Goal: Download file/media

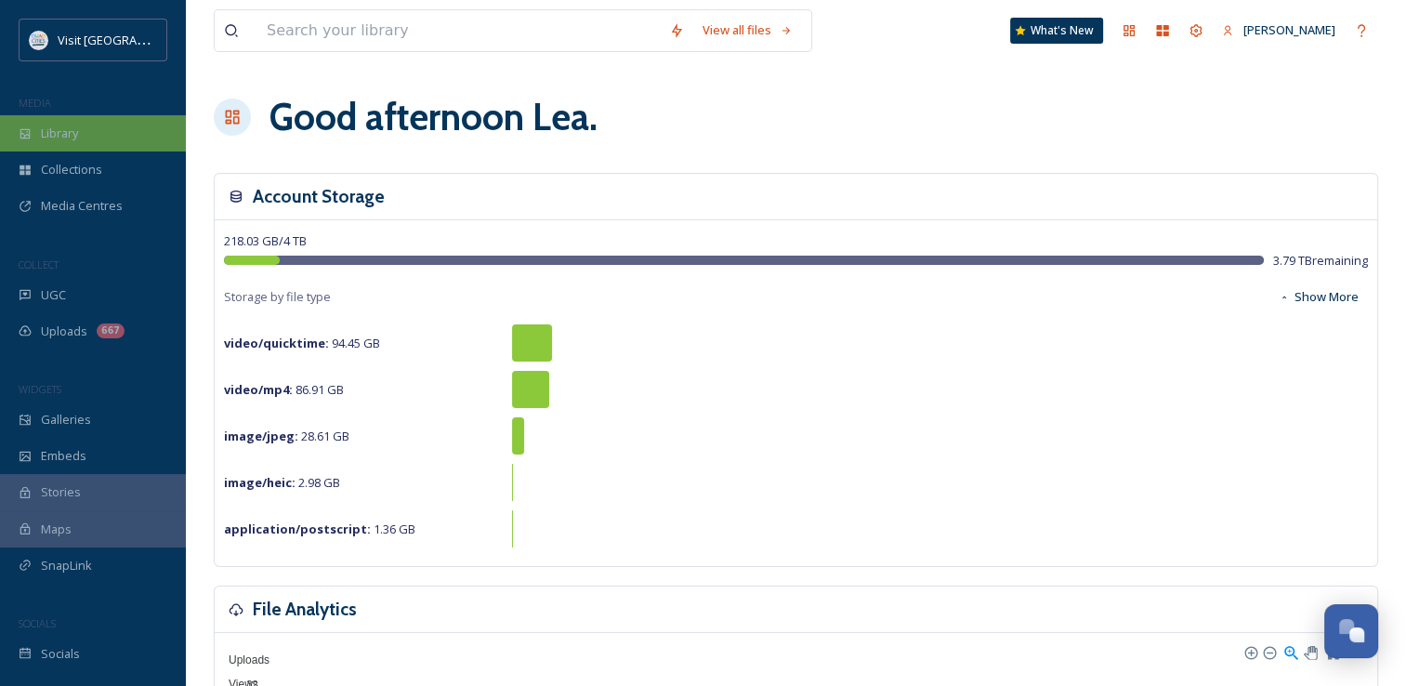
click at [62, 138] on span "Library" at bounding box center [59, 134] width 37 height 18
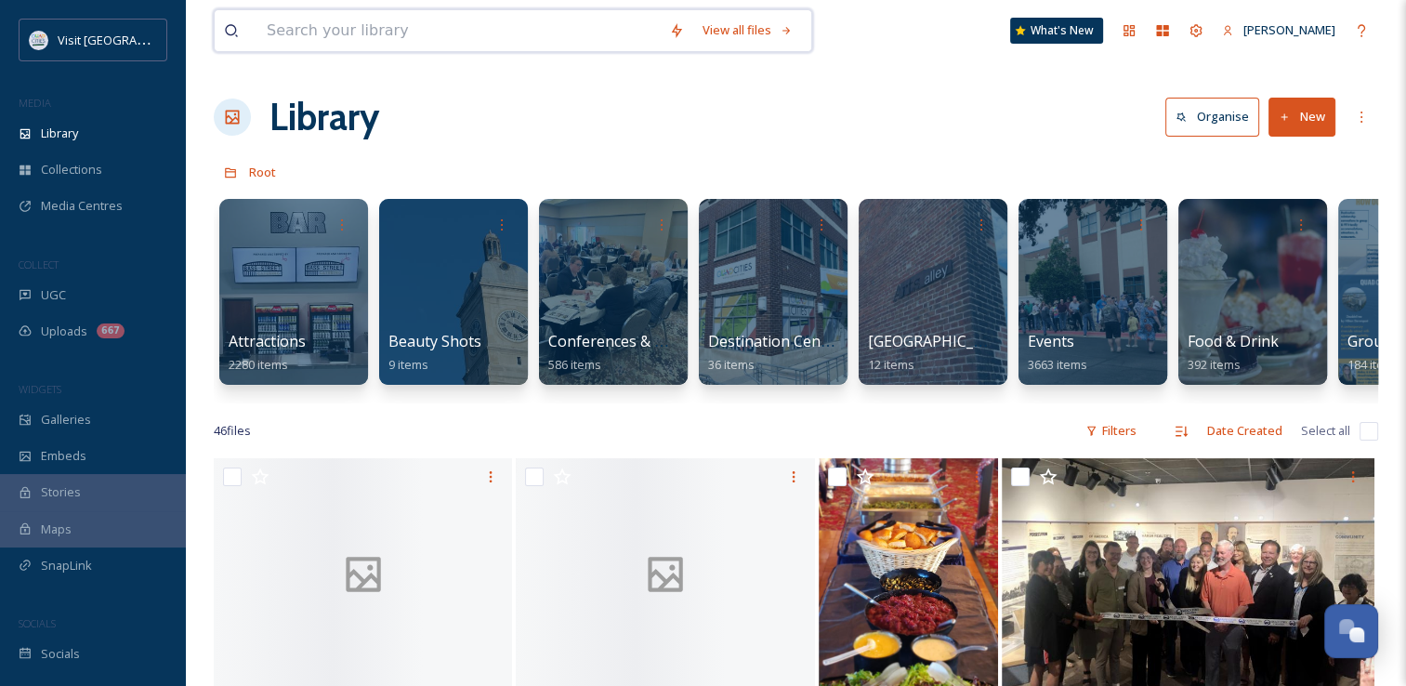
click at [321, 33] on input at bounding box center [458, 30] width 402 height 41
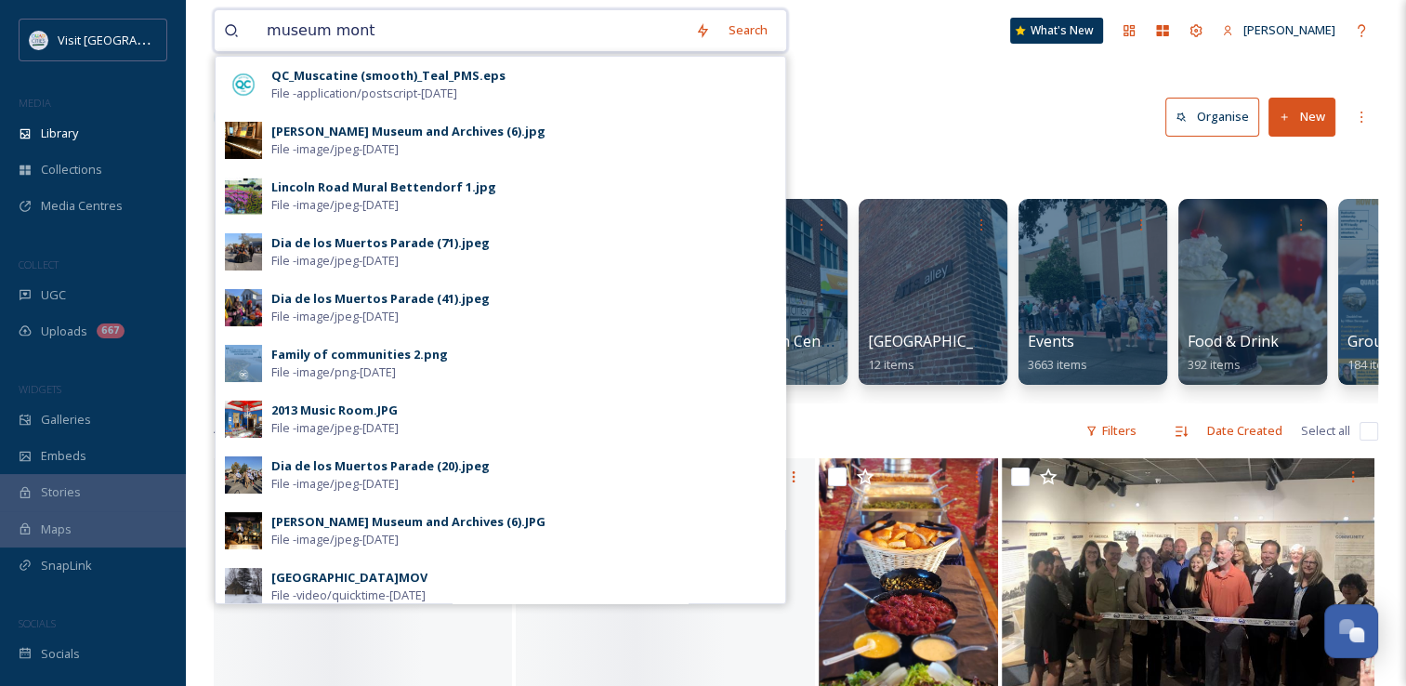
type input "museum month"
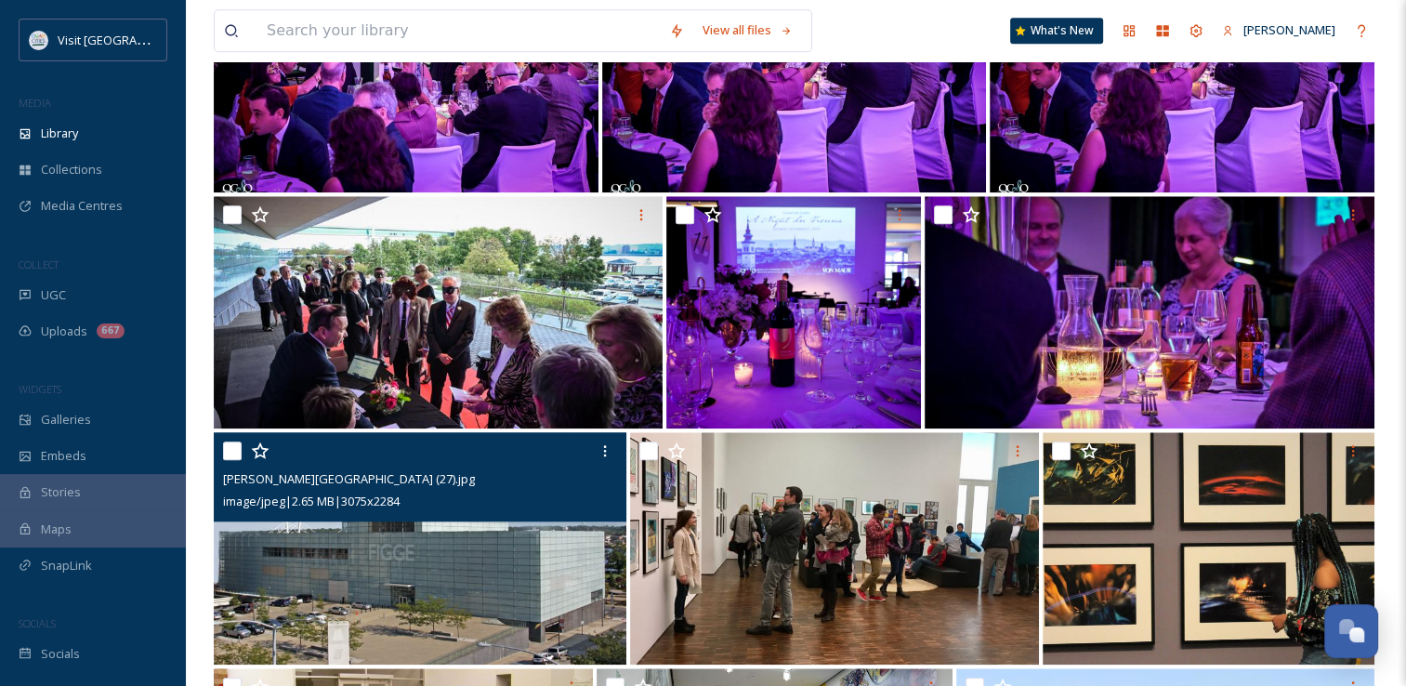
scroll to position [1878, 0]
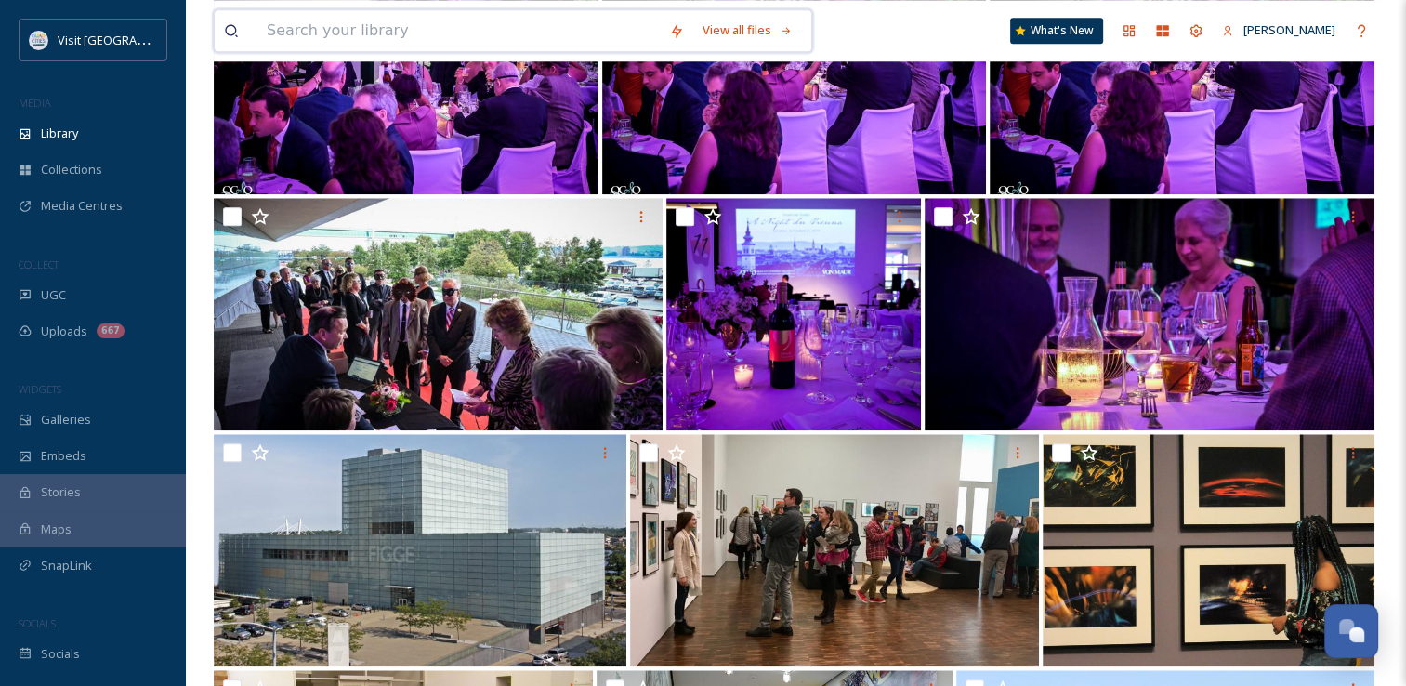
click at [344, 33] on input at bounding box center [458, 30] width 402 height 41
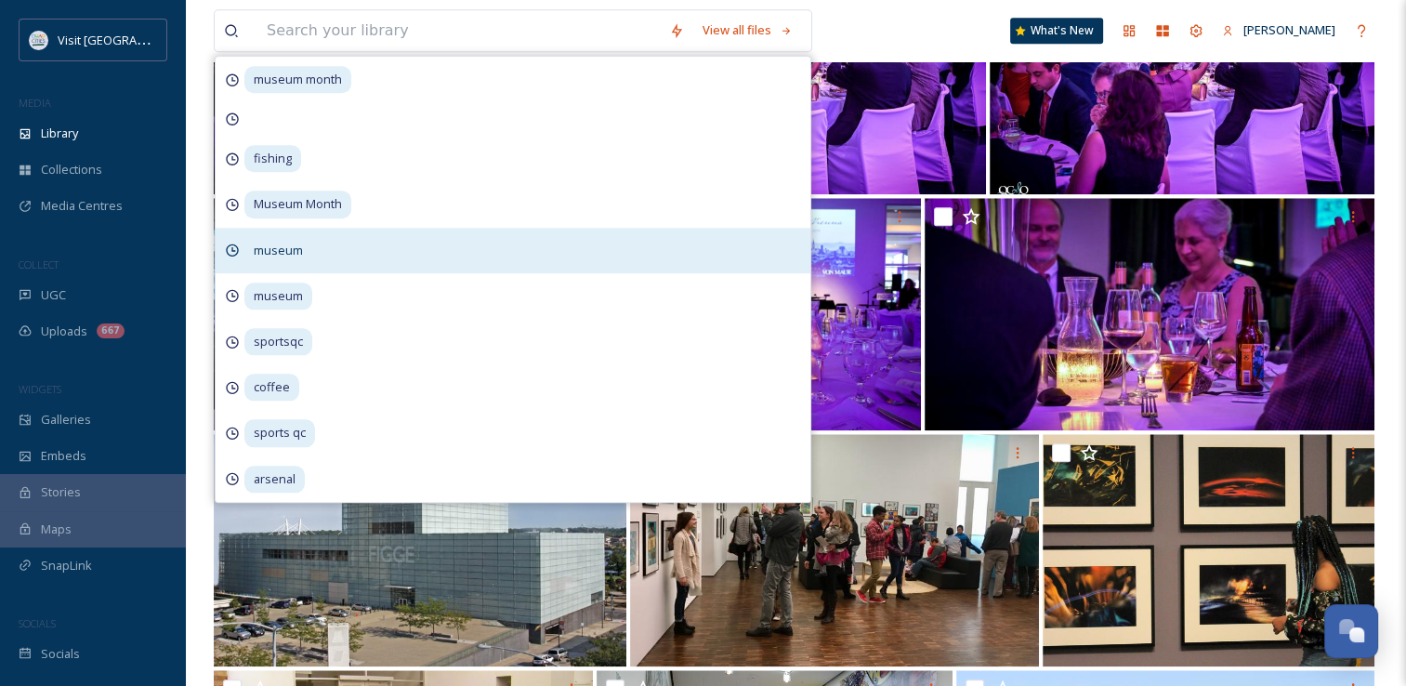
click at [316, 244] on div "museum" at bounding box center [513, 251] width 595 height 46
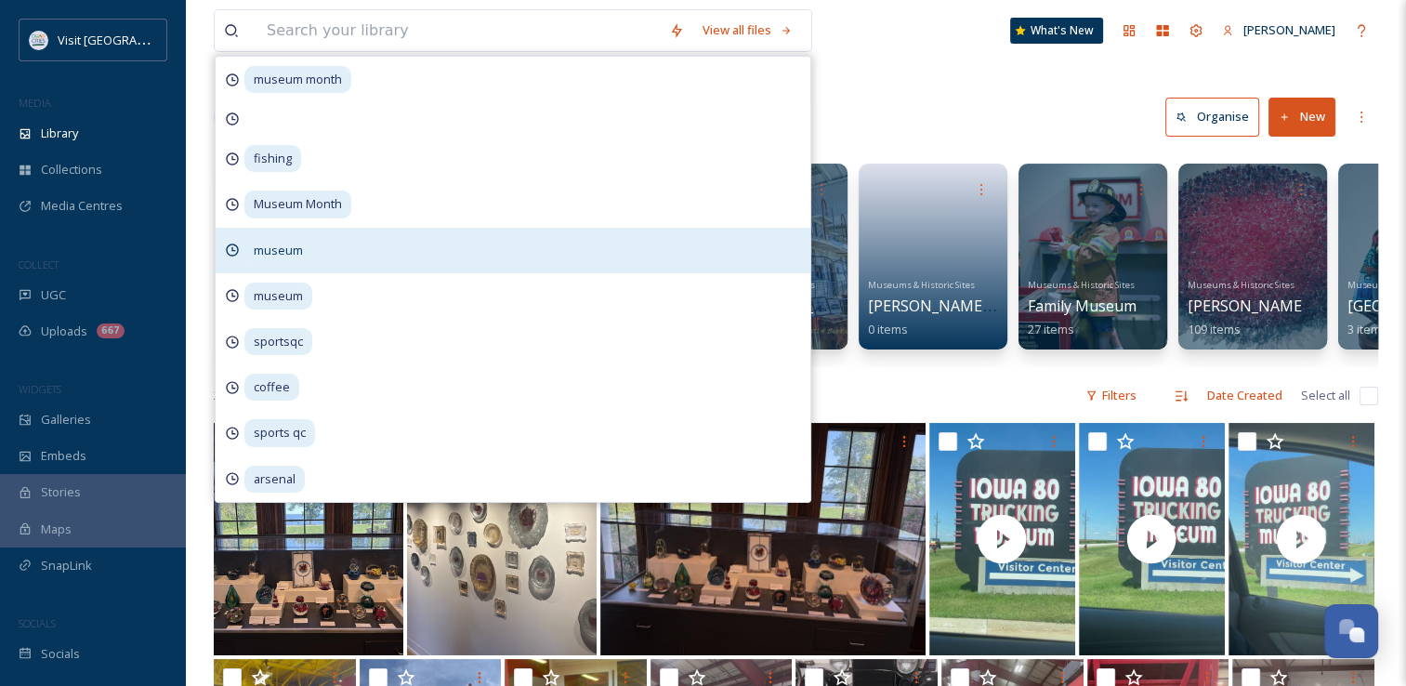
click at [326, 252] on div "museum" at bounding box center [513, 251] width 595 height 46
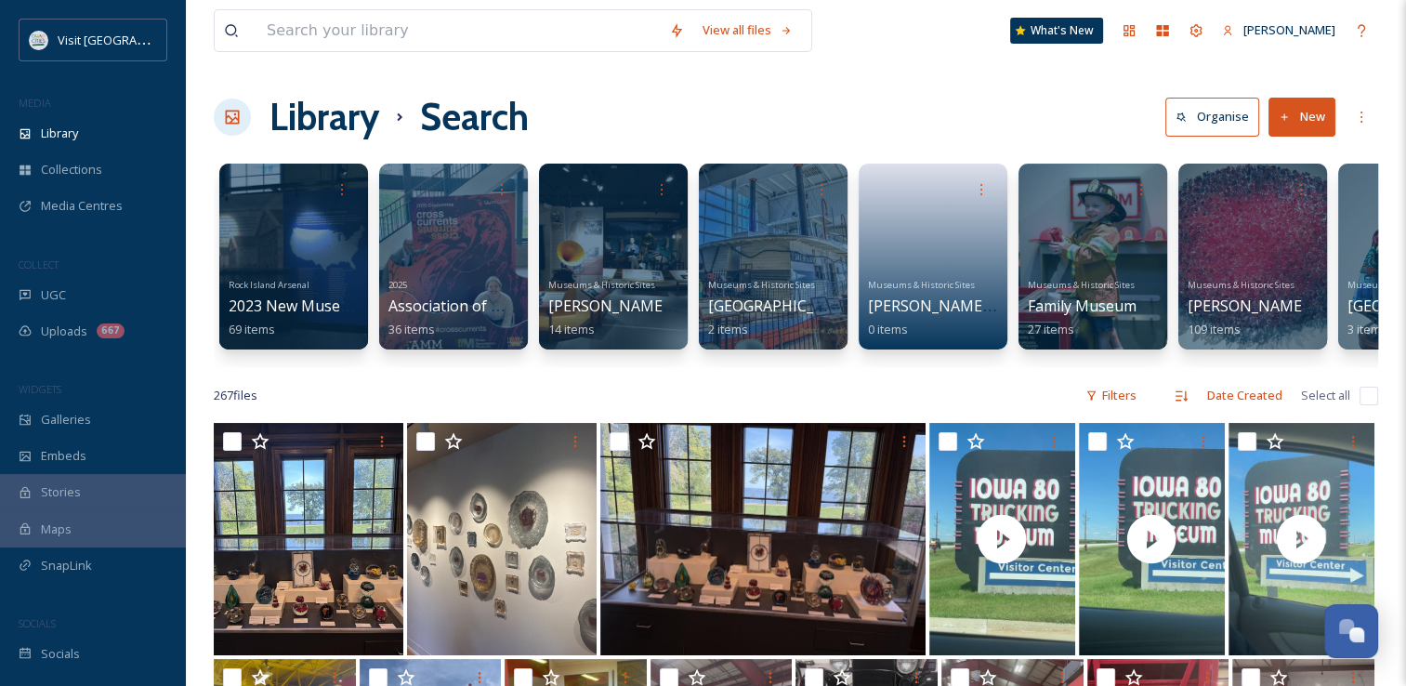
click at [933, 67] on div "View all files What's New [PERSON_NAME] Library Search Organise New Your Select…" at bounding box center [796, 589] width 1220 height 1178
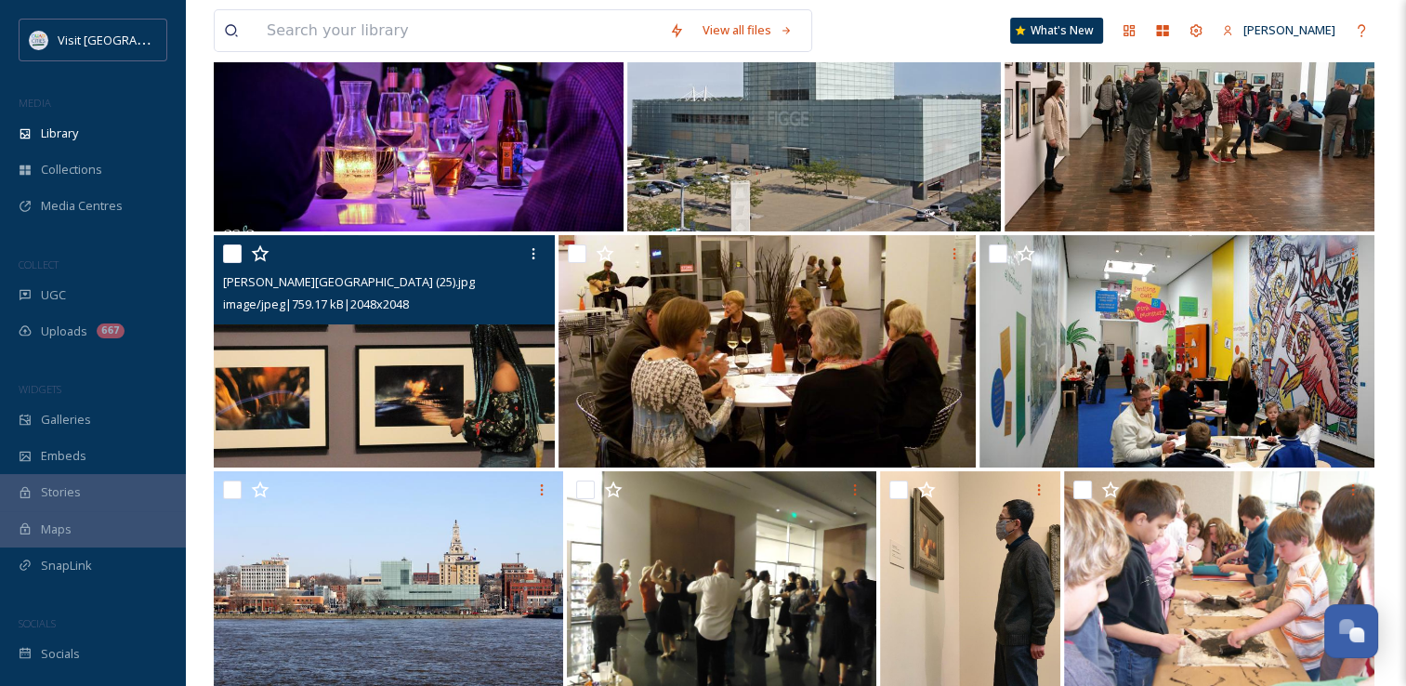
scroll to position [6731, 0]
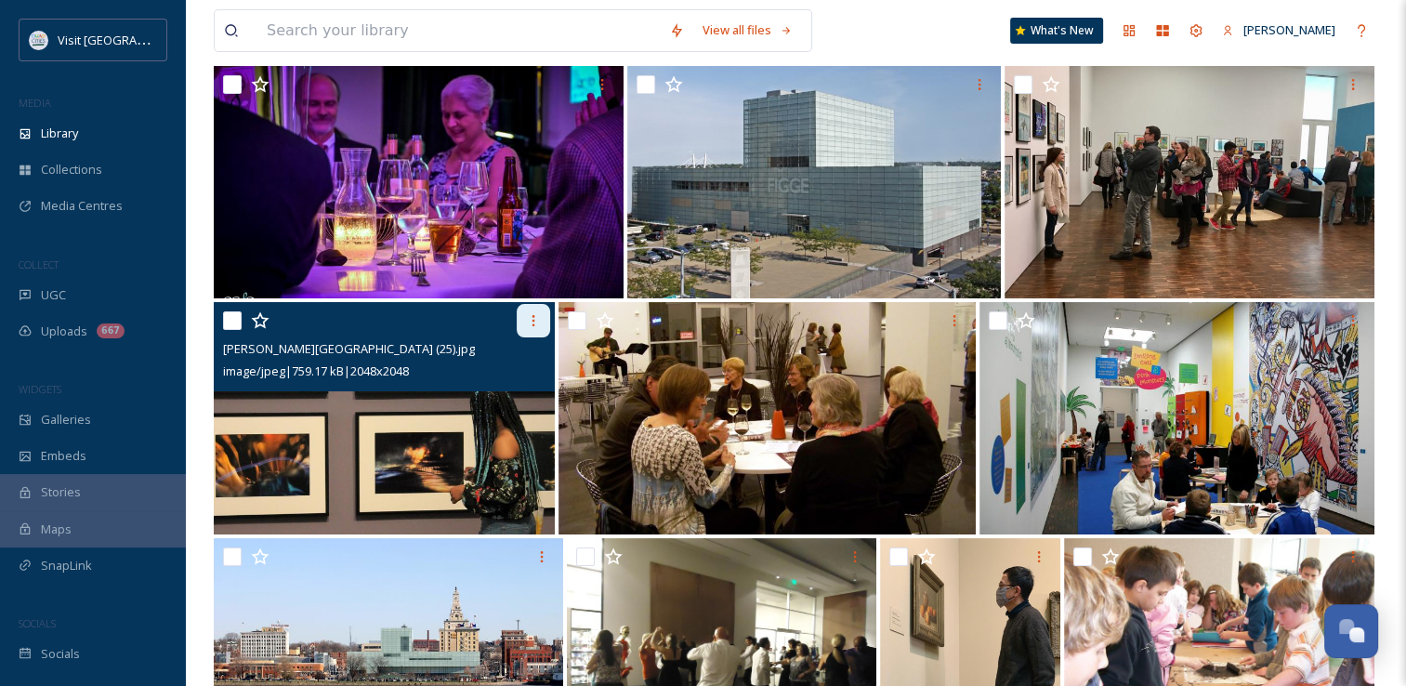
click at [531, 328] on icon at bounding box center [533, 320] width 15 height 15
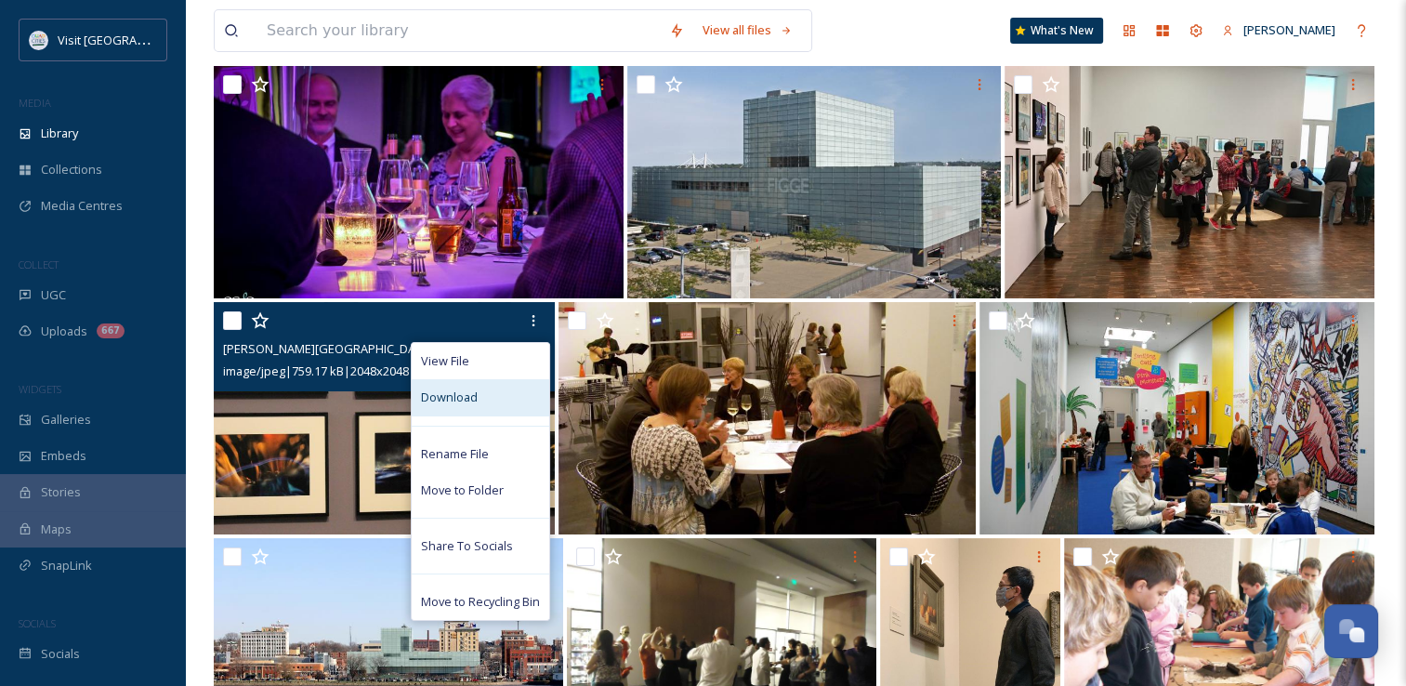
click at [501, 415] on div "Download" at bounding box center [481, 397] width 138 height 36
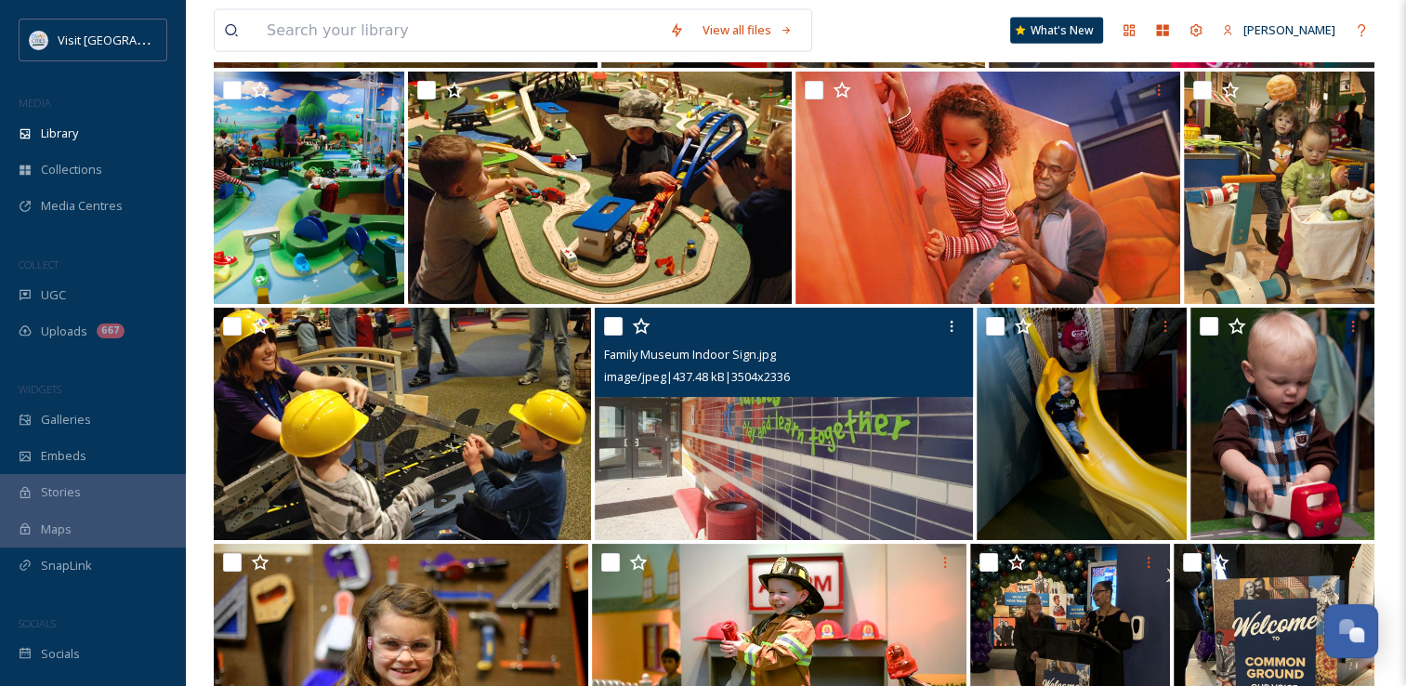
scroll to position [4368, 0]
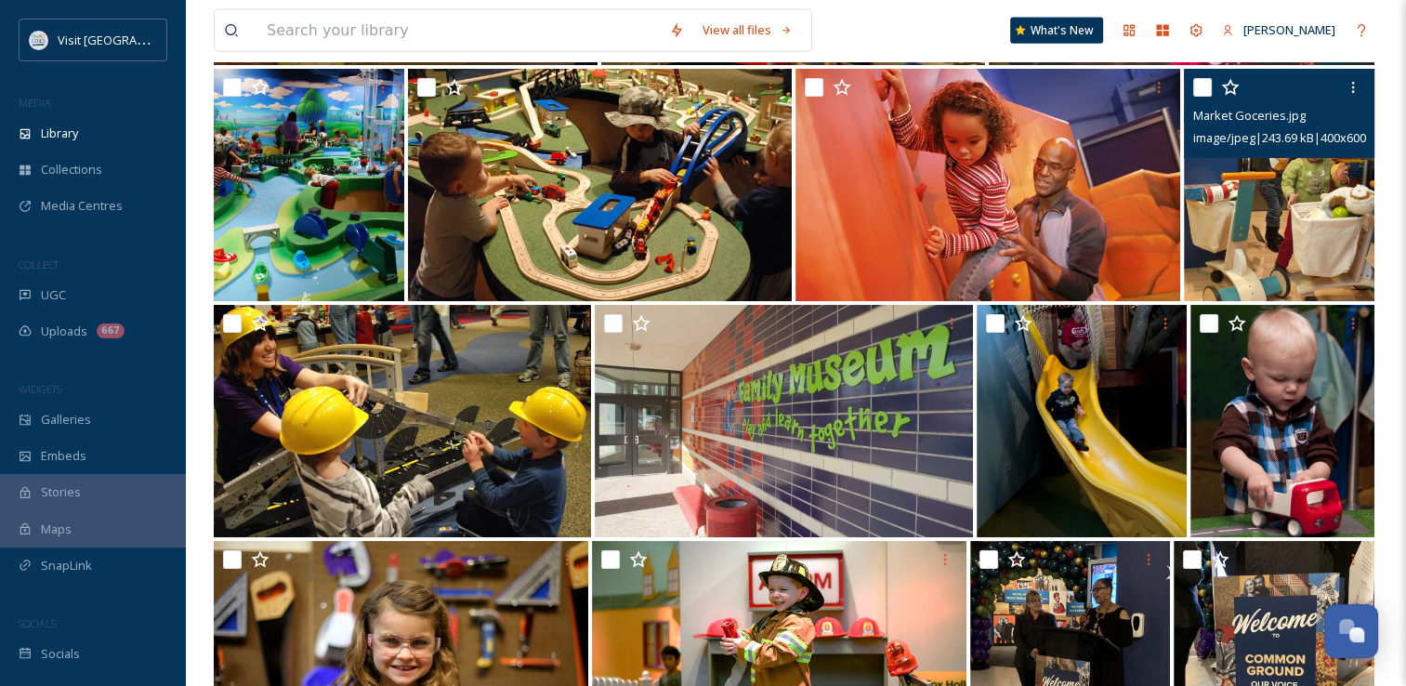
click at [1231, 199] on img at bounding box center [1279, 185] width 191 height 232
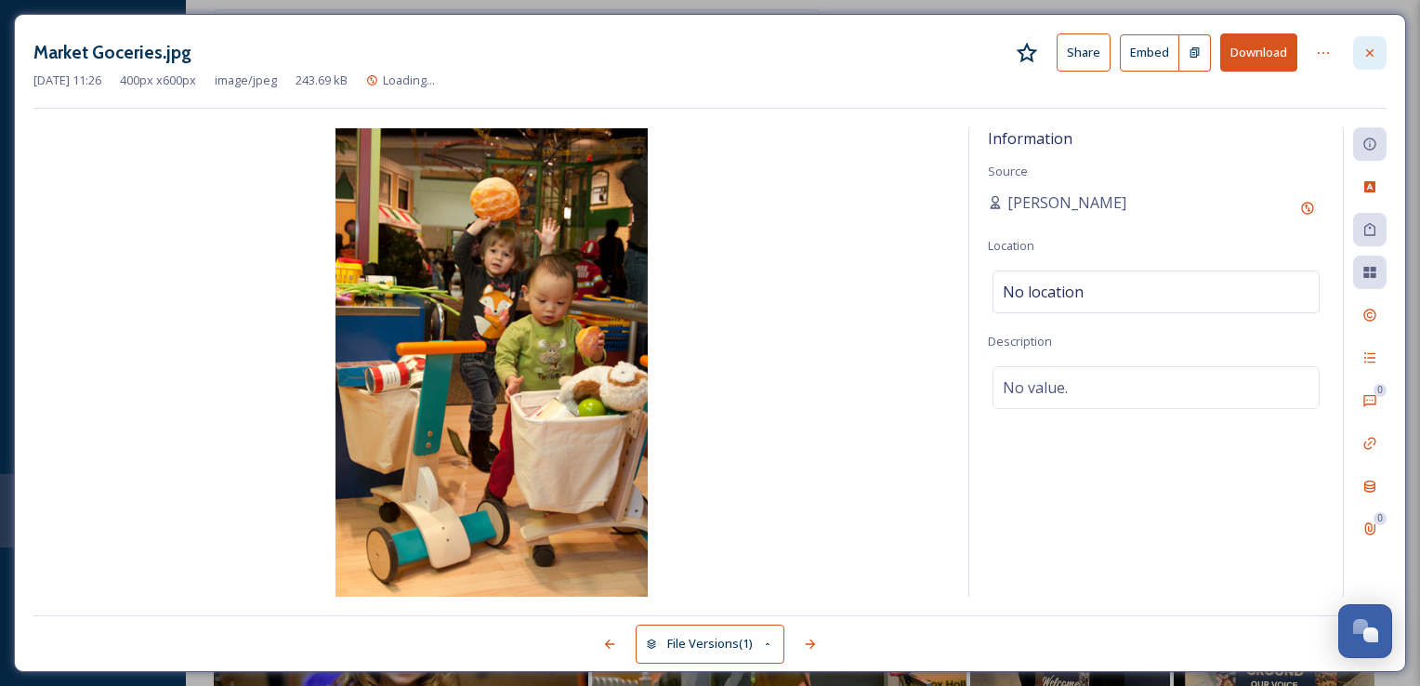
click at [1379, 46] on div at bounding box center [1369, 52] width 33 height 33
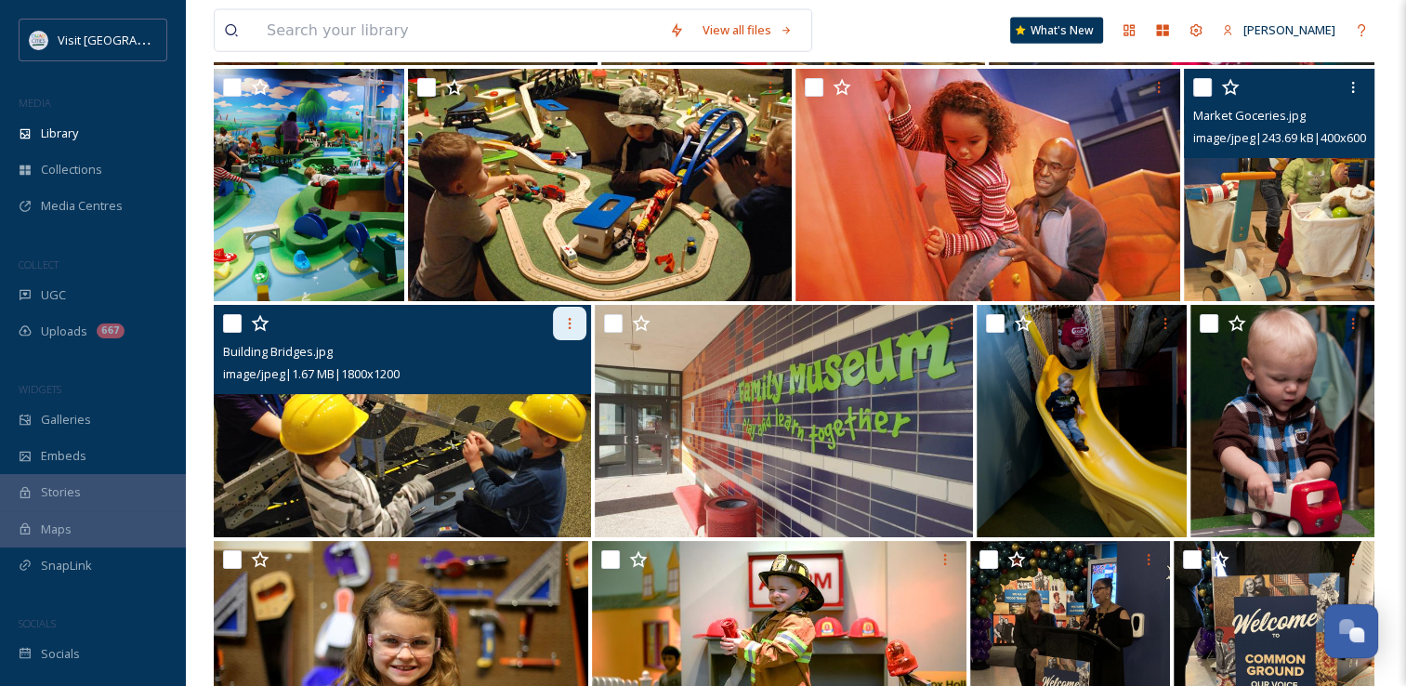
click at [560, 337] on div at bounding box center [569, 323] width 33 height 33
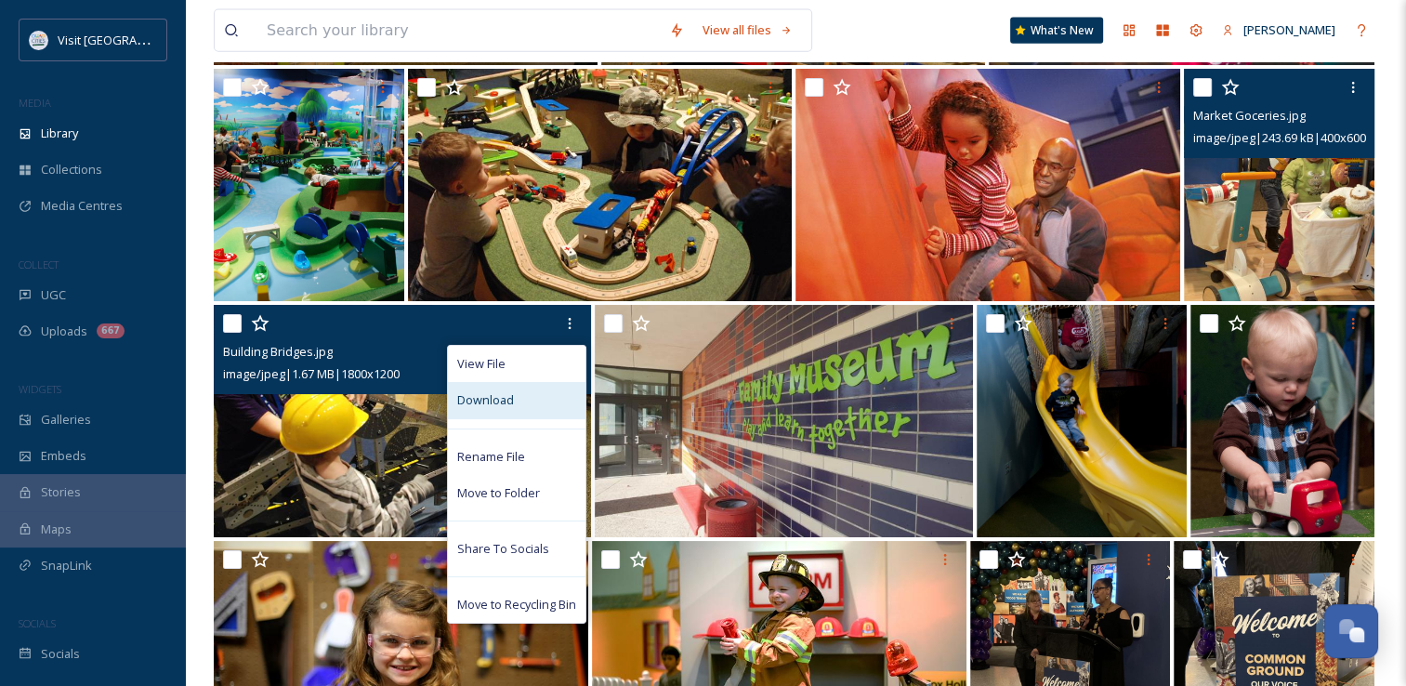
click at [527, 418] on div "Download" at bounding box center [517, 400] width 138 height 36
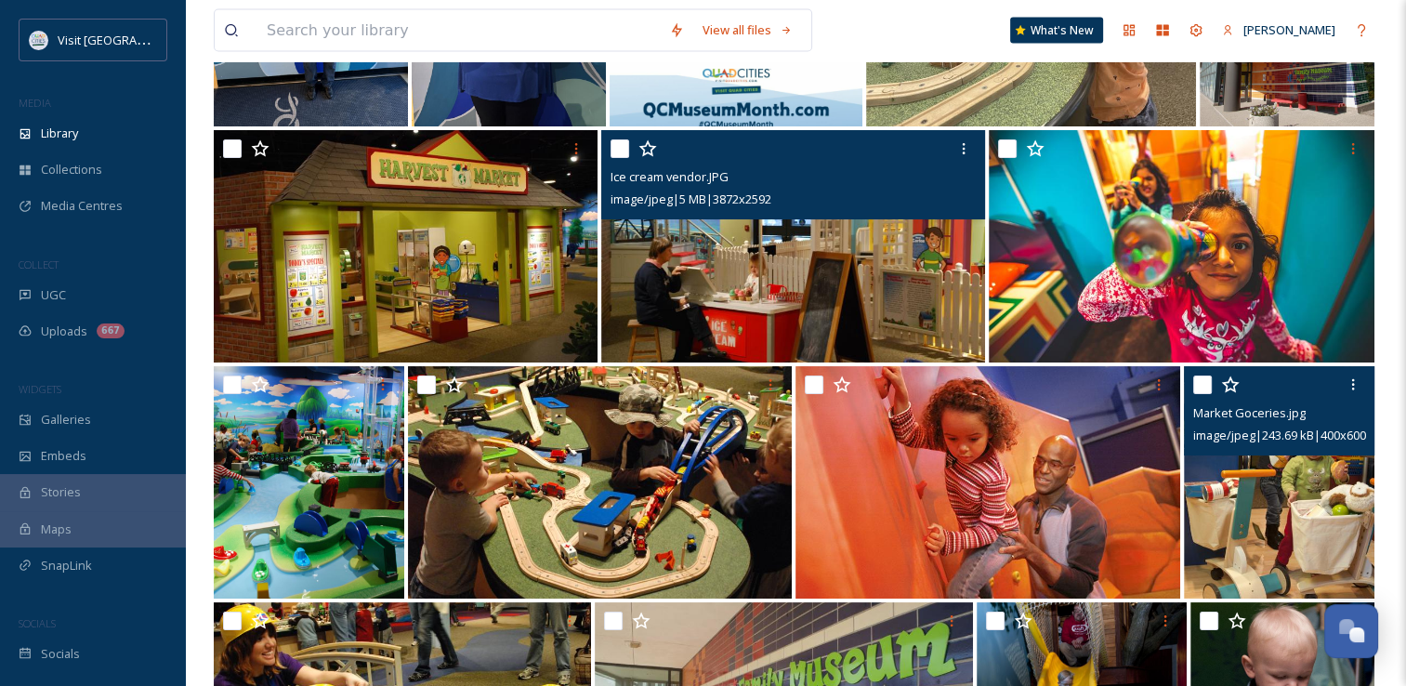
scroll to position [4071, 0]
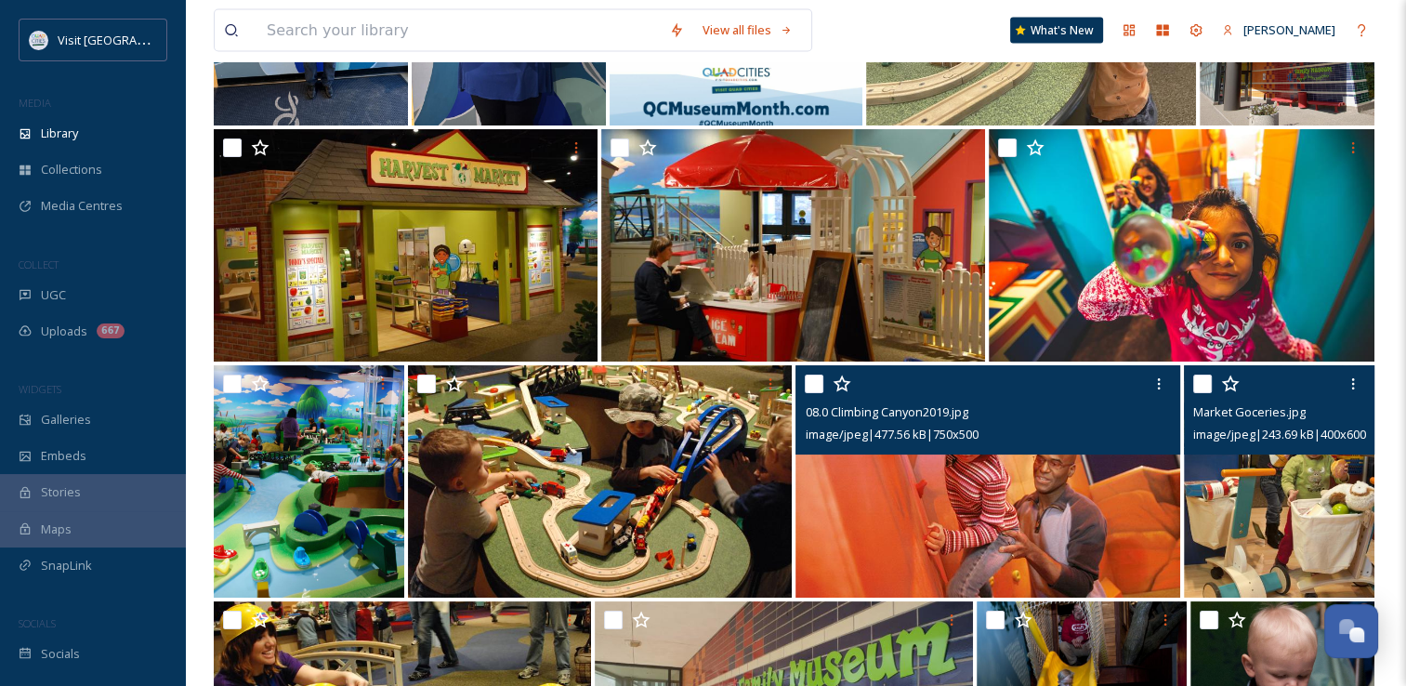
click at [979, 455] on div "08.0 Climbing Canyon2019.jpg image/jpeg | 477.56 kB | 750 x 500" at bounding box center [988, 409] width 384 height 89
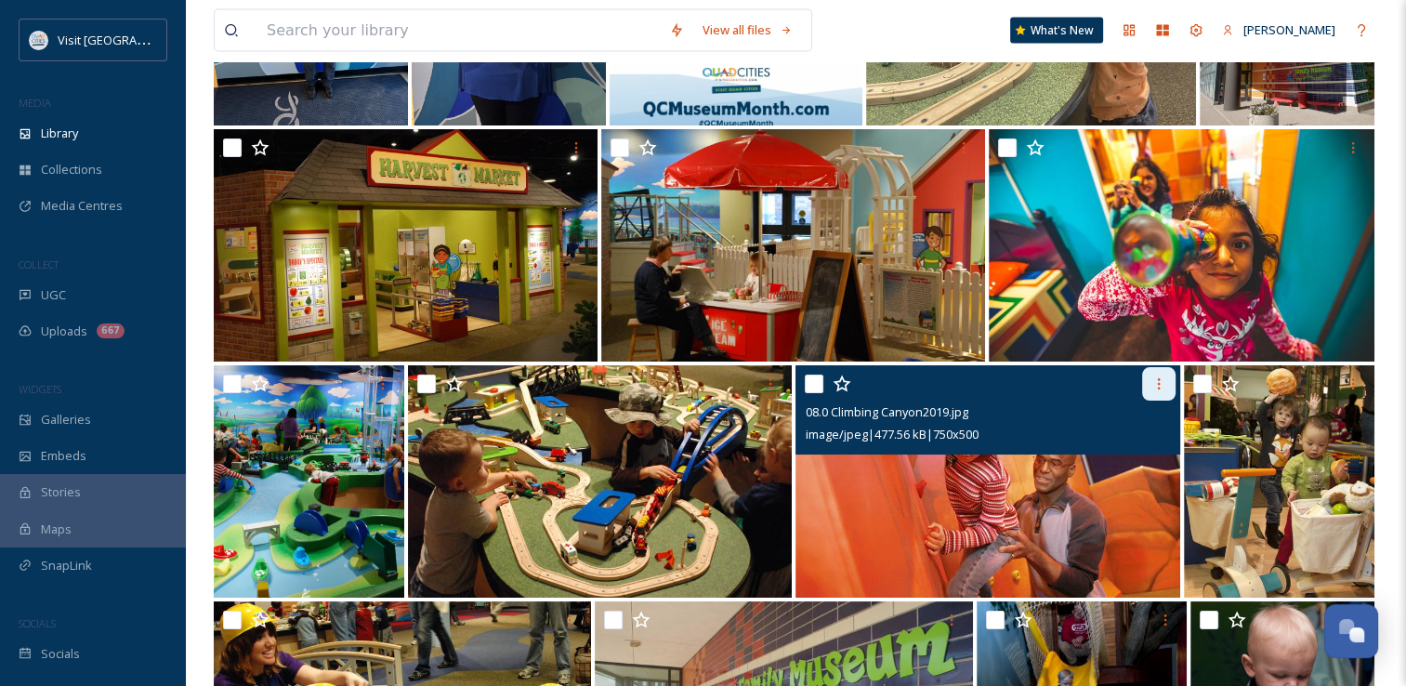
click at [1161, 389] on icon at bounding box center [1159, 383] width 15 height 15
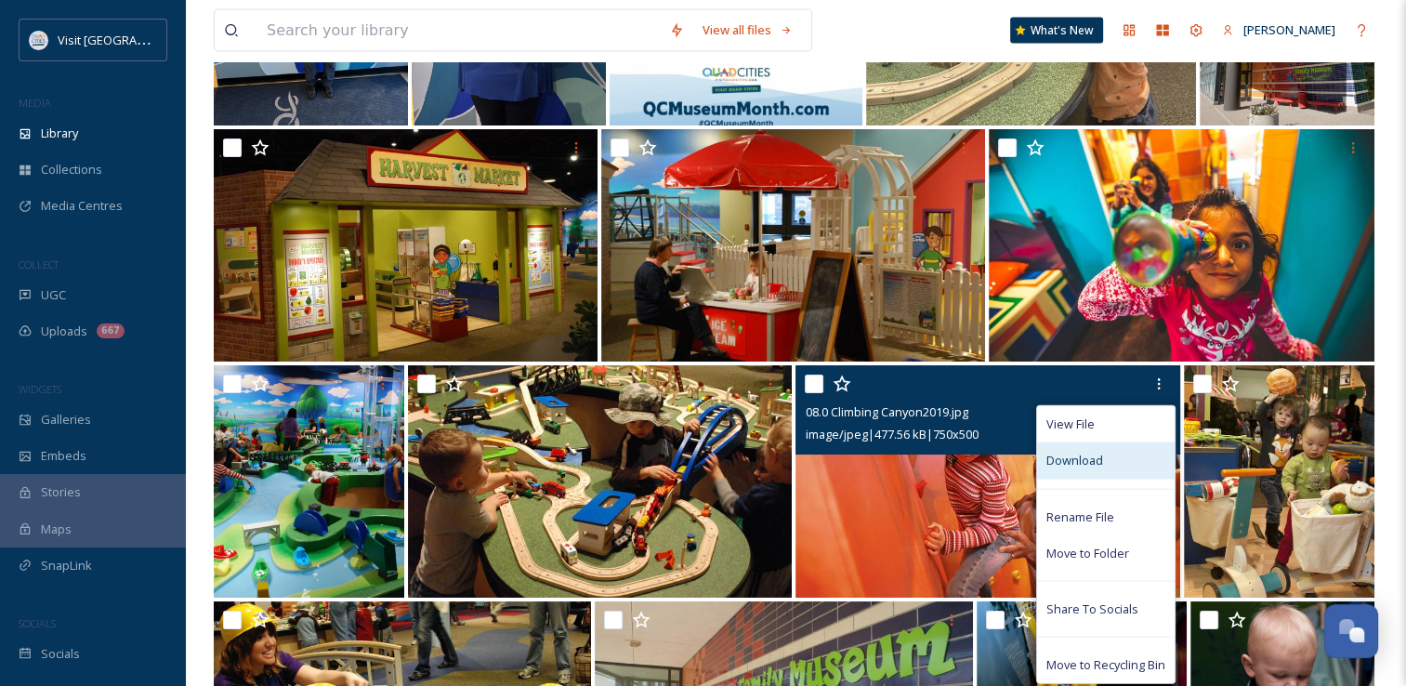
click at [1088, 479] on div "Download" at bounding box center [1106, 460] width 138 height 36
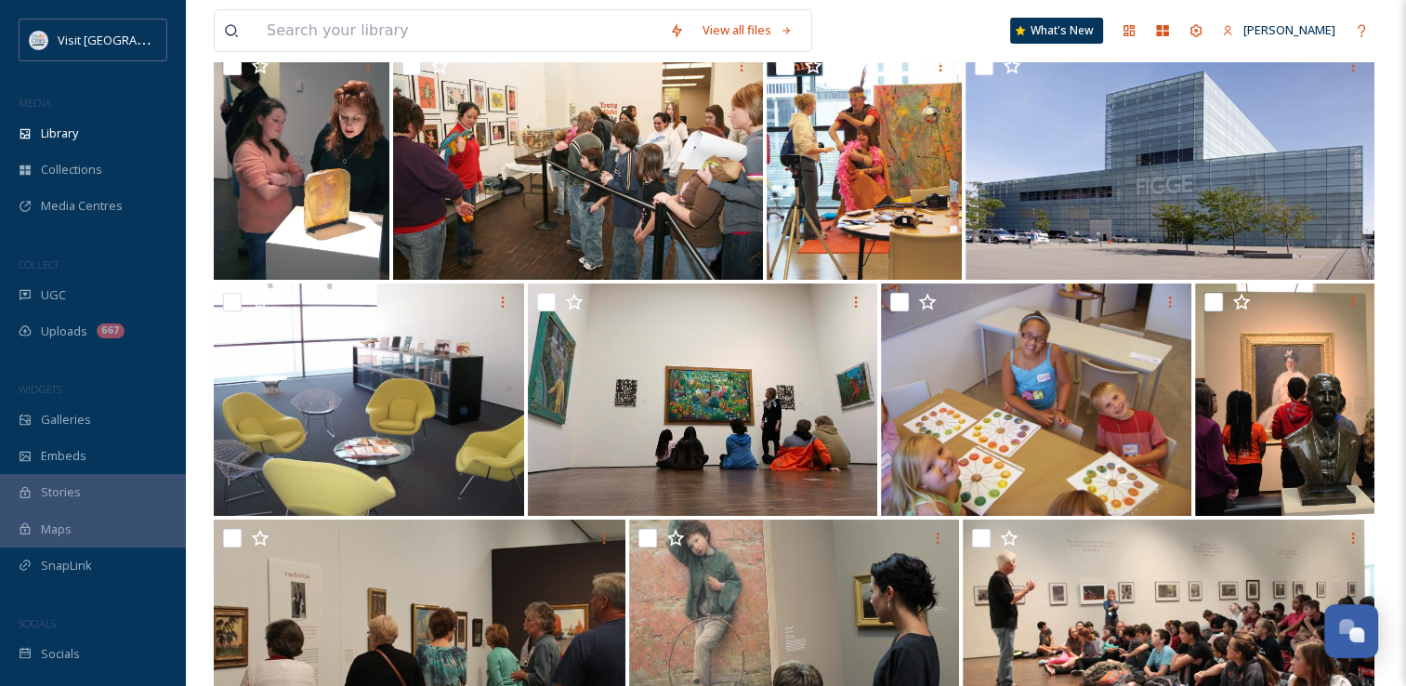
scroll to position [7339, 0]
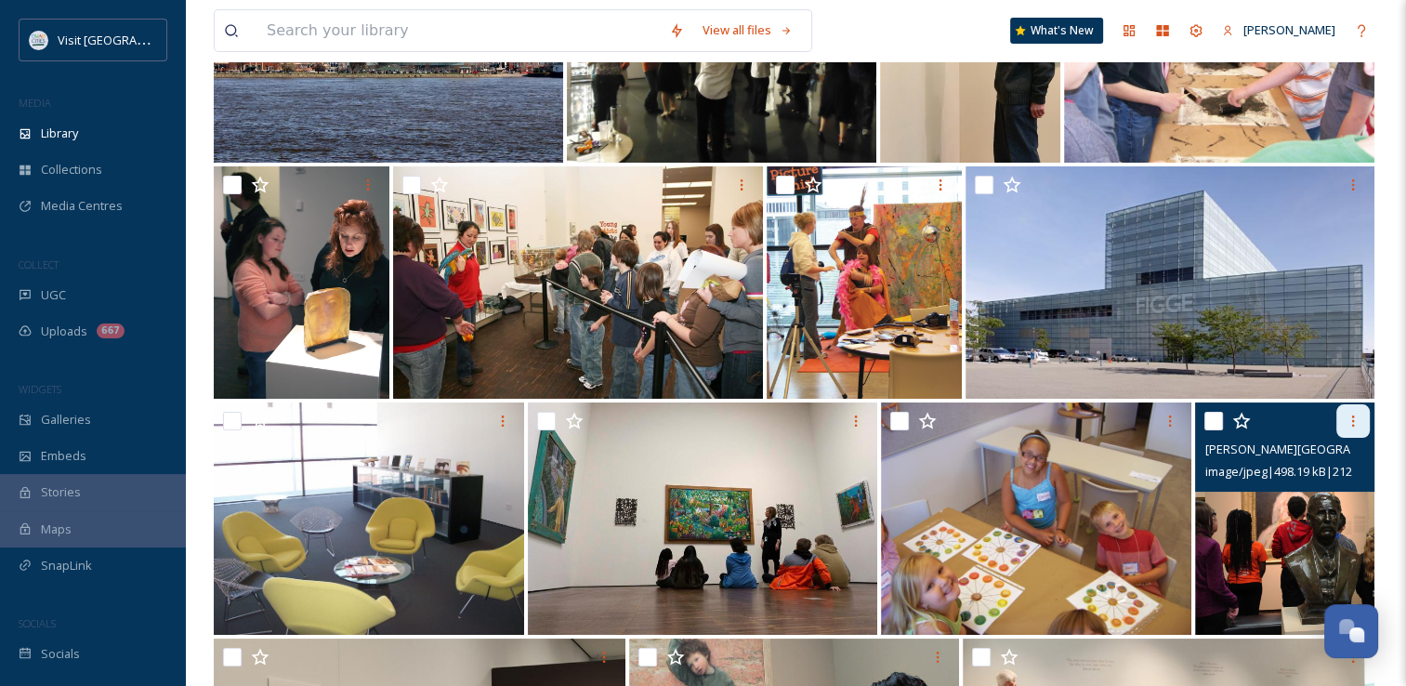
click at [1358, 428] on icon at bounding box center [1353, 421] width 15 height 15
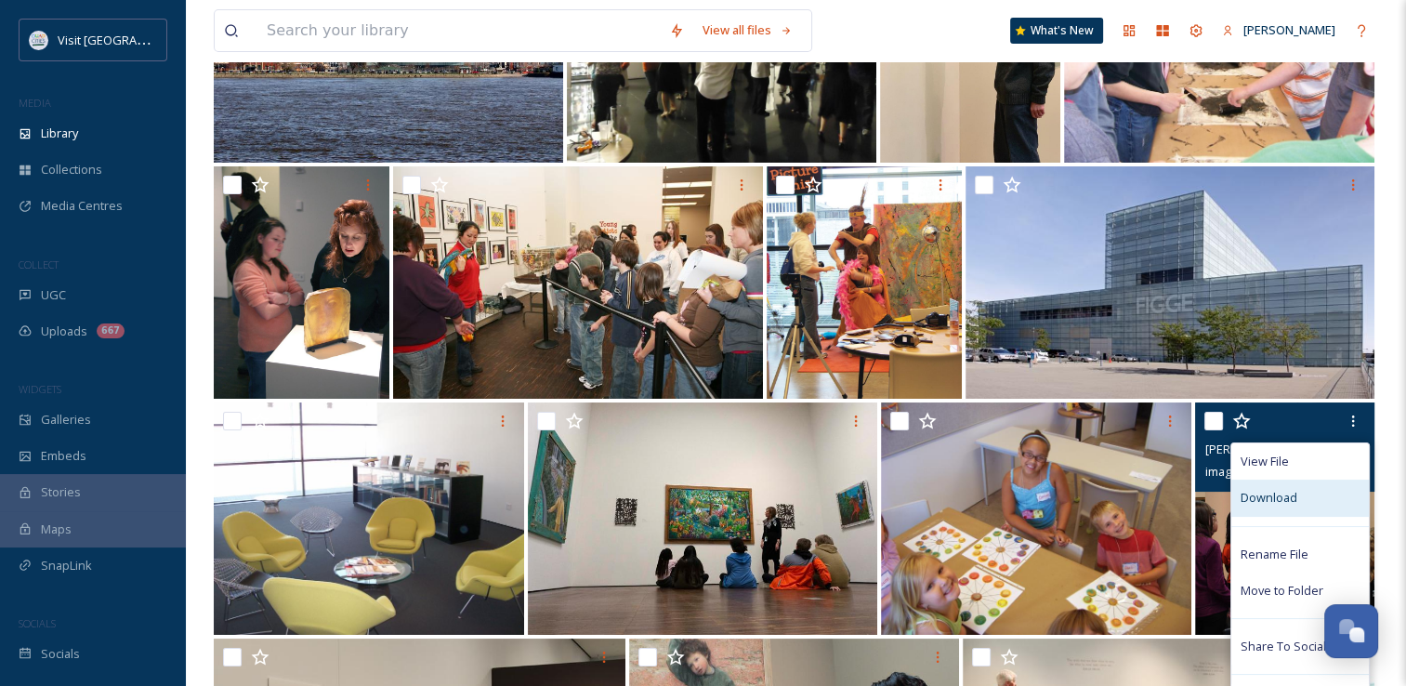
click at [1289, 507] on span "Download" at bounding box center [1269, 498] width 57 height 18
